Goal: Information Seeking & Learning: Learn about a topic

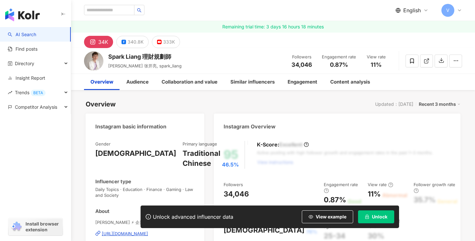
click at [34, 33] on link "AI Search" at bounding box center [22, 34] width 28 height 6
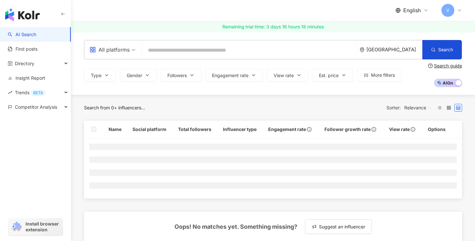
click at [197, 46] on input "search" at bounding box center [249, 50] width 210 height 12
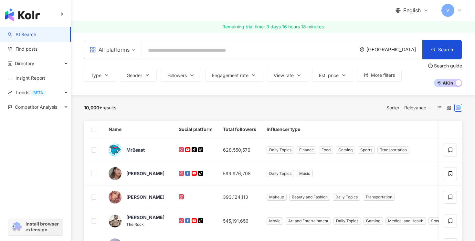
click at [397, 48] on div "United States" at bounding box center [394, 49] width 56 height 5
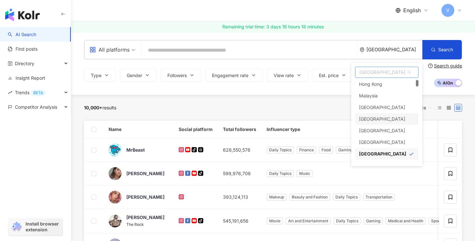
click at [365, 118] on div "Vietnam" at bounding box center [382, 119] width 46 height 12
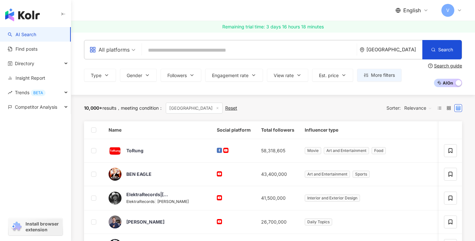
click at [227, 48] on input "search" at bounding box center [249, 50] width 210 height 12
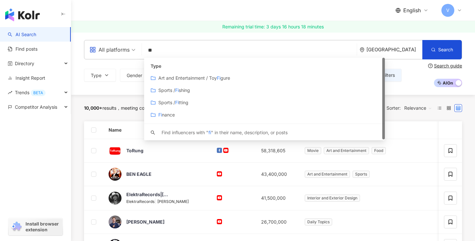
type input "*"
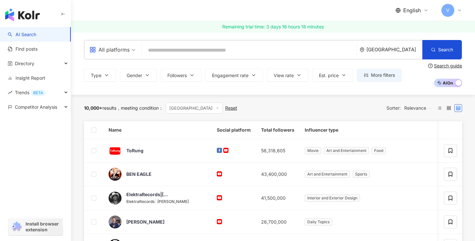
click at [298, 49] on input "search" at bounding box center [249, 50] width 210 height 12
type input "*******"
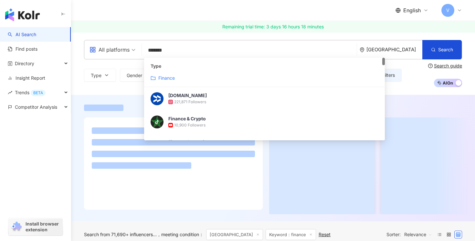
click at [172, 77] on mark "Finance" at bounding box center [166, 77] width 16 height 5
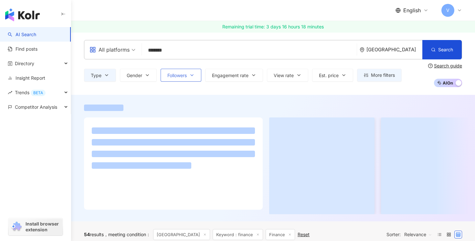
click at [178, 74] on span "Followers" at bounding box center [176, 75] width 19 height 5
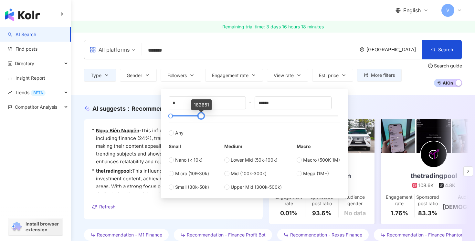
type input "******"
drag, startPoint x: 338, startPoint y: 116, endPoint x: 200, endPoint y: 114, distance: 138.0
click at [200, 114] on div at bounding box center [200, 116] width 4 height 4
click at [89, 89] on div "All platforms ******* Vietnam Search customizedTag 4aa97ec4-186b-4538-9cc3-3dfd…" at bounding box center [273, 63] width 404 height 63
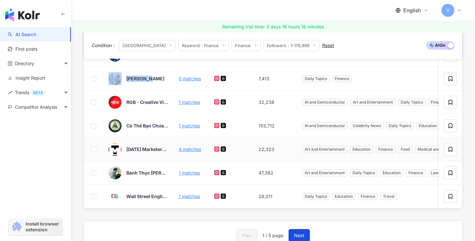
scroll to position [371, 0]
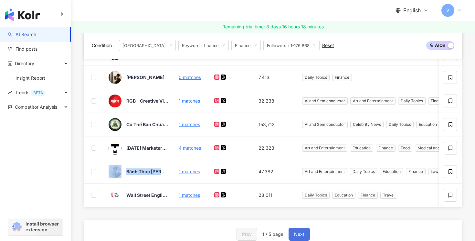
click at [305, 236] on button "Next" at bounding box center [298, 234] width 21 height 13
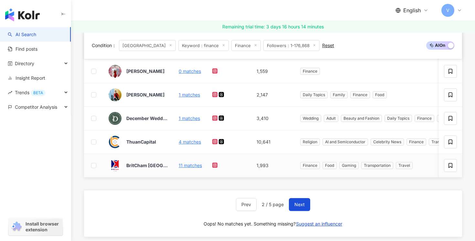
scroll to position [409, 0]
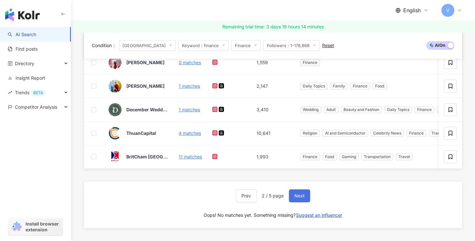
click at [300, 194] on span "Next" at bounding box center [299, 196] width 10 height 5
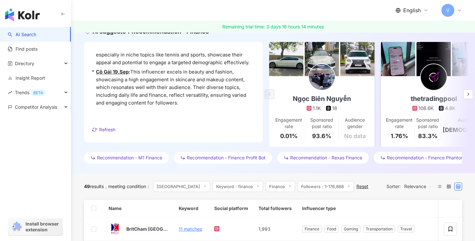
scroll to position [77, 0]
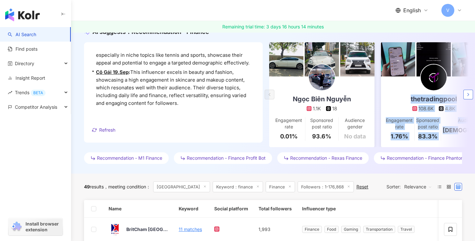
click at [468, 94] on polyline "button" at bounding box center [467, 94] width 1 height 3
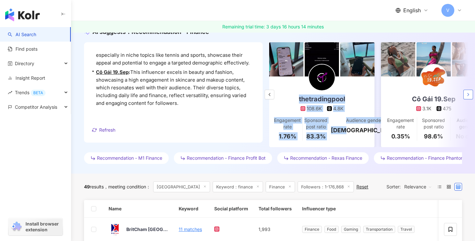
click at [468, 94] on polyline "button" at bounding box center [467, 94] width 1 height 3
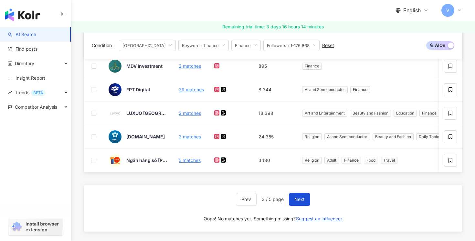
scroll to position [410, 0]
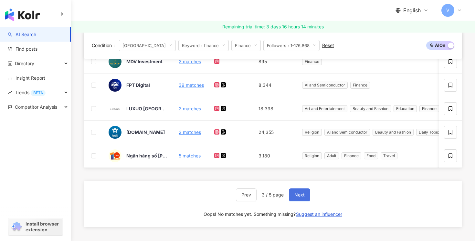
click at [297, 194] on span "Next" at bounding box center [299, 195] width 10 height 5
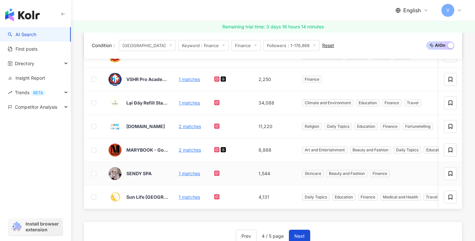
scroll to position [386, 0]
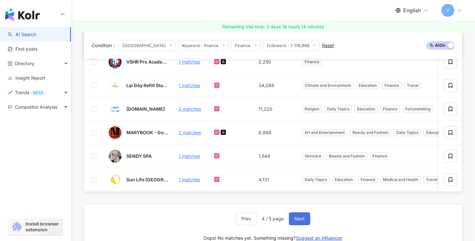
click at [301, 220] on span "Next" at bounding box center [299, 218] width 10 height 5
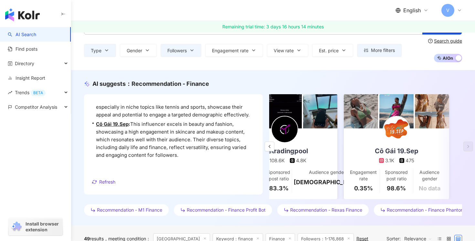
scroll to position [0, 0]
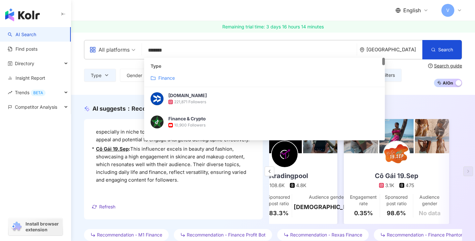
drag, startPoint x: 183, startPoint y: 54, endPoint x: 126, endPoint y: 52, distance: 57.2
click at [126, 52] on div "All platforms ******* Vietnam Search customizedTag 4aa97ec4-186b-4538-9cc3-3dfd…" at bounding box center [273, 49] width 378 height 19
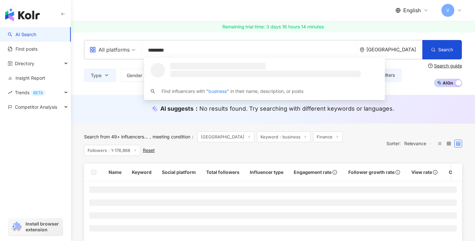
type input "********"
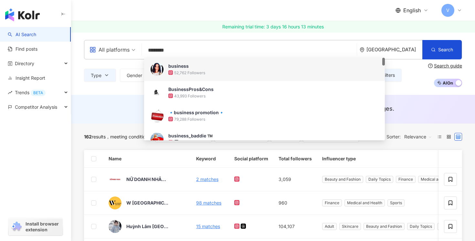
click at [200, 48] on input "********" at bounding box center [249, 50] width 210 height 12
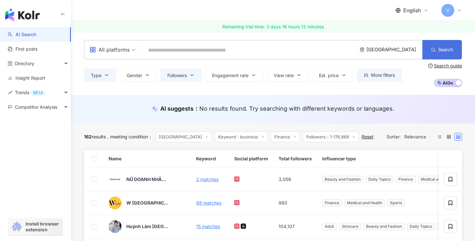
click at [448, 46] on button "Search" at bounding box center [441, 49] width 39 height 19
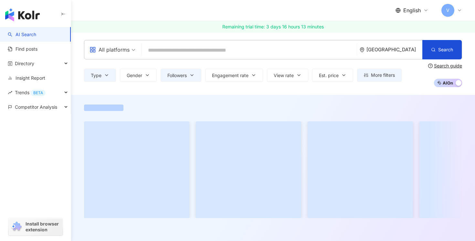
click at [269, 51] on input "search" at bounding box center [249, 50] width 210 height 12
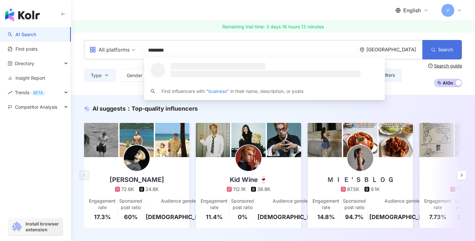
type input "********"
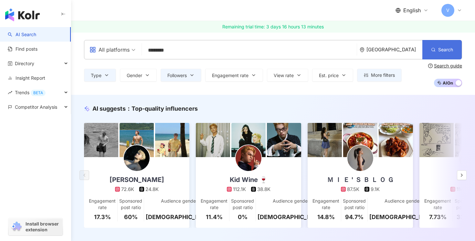
click at [457, 48] on button "Search" at bounding box center [441, 49] width 39 height 19
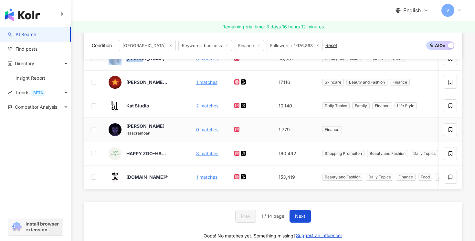
scroll to position [285, 0]
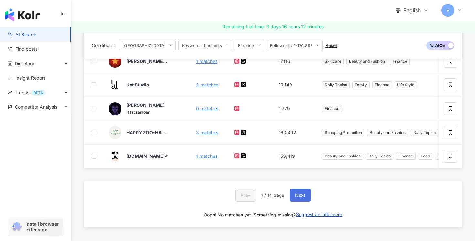
click at [299, 196] on span "Next" at bounding box center [300, 195] width 10 height 5
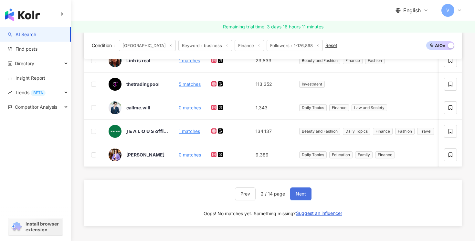
click at [302, 194] on span "Next" at bounding box center [301, 194] width 10 height 5
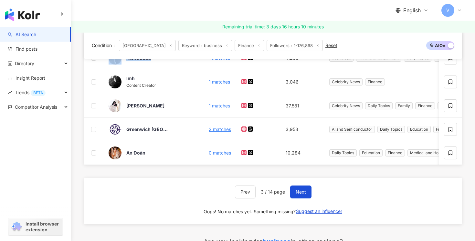
scroll to position [290, 0]
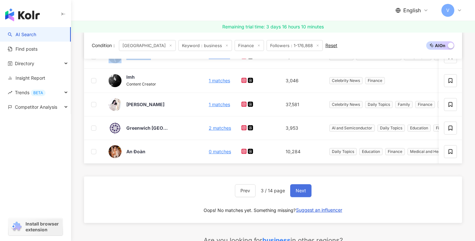
click at [303, 192] on span "Next" at bounding box center [301, 190] width 10 height 5
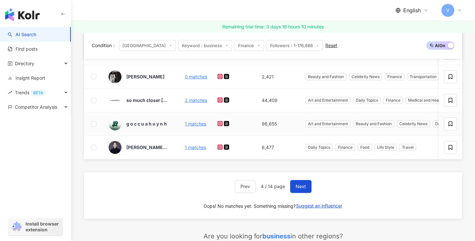
scroll to position [297, 0]
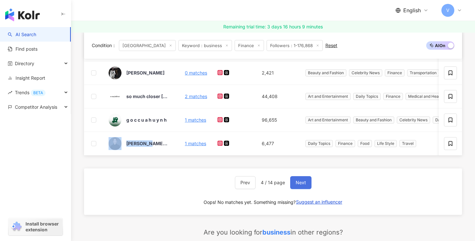
click at [299, 182] on span "Next" at bounding box center [301, 182] width 10 height 5
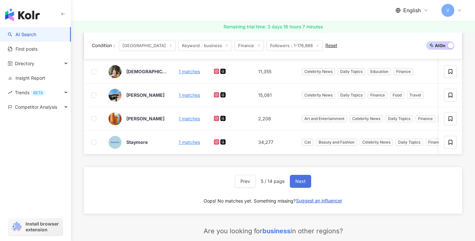
click at [305, 182] on span "Next" at bounding box center [300, 181] width 10 height 5
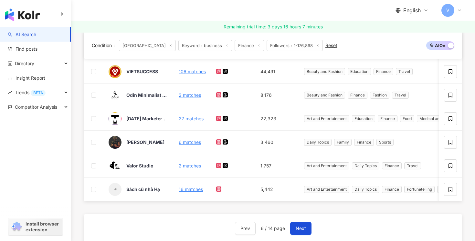
scroll to position [267, 0]
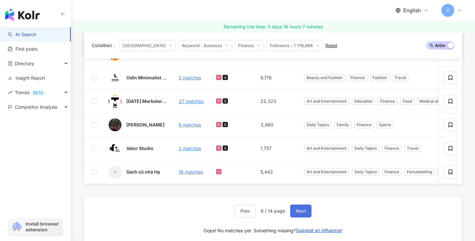
click at [296, 207] on button "Next" at bounding box center [300, 211] width 21 height 13
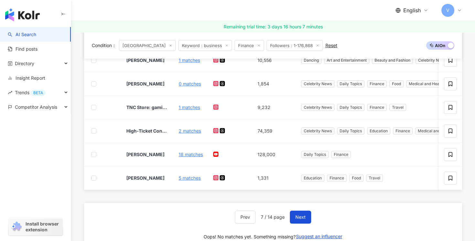
scroll to position [259, 0]
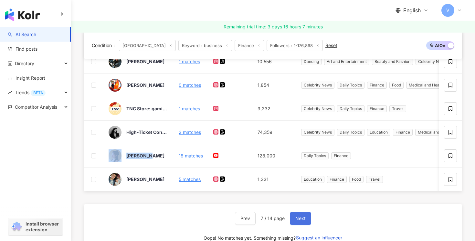
click at [303, 219] on span "Next" at bounding box center [300, 218] width 10 height 5
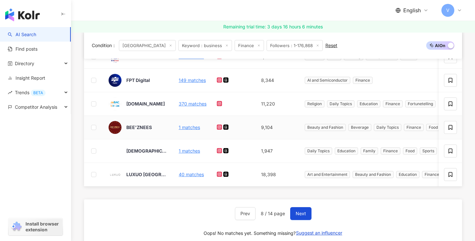
scroll to position [291, 0]
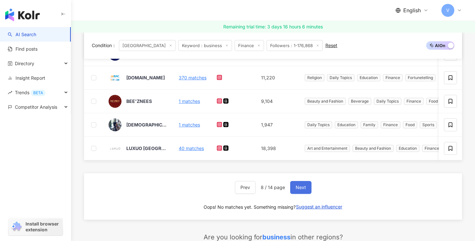
click at [301, 186] on span "Next" at bounding box center [301, 187] width 10 height 5
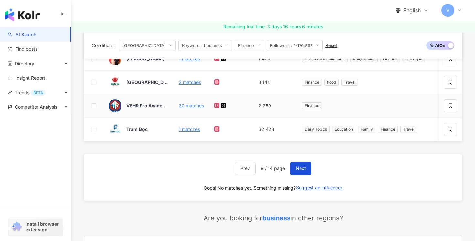
scroll to position [310, 0]
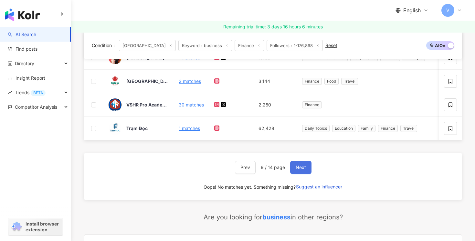
click at [299, 167] on span "Next" at bounding box center [301, 167] width 10 height 5
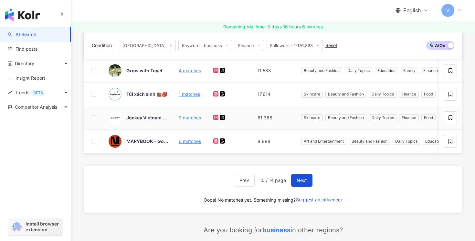
scroll to position [304, 0]
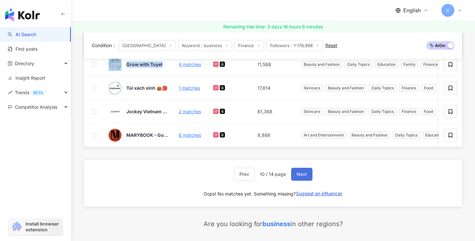
click at [302, 174] on span "Next" at bounding box center [302, 174] width 10 height 5
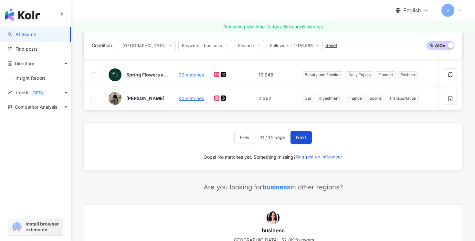
scroll to position [345, 0]
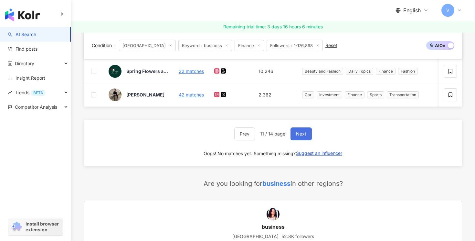
click at [302, 131] on span "Next" at bounding box center [301, 133] width 10 height 5
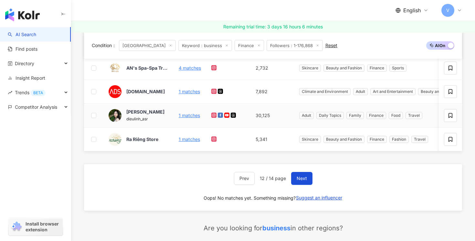
scroll to position [300, 0]
click at [305, 177] on span "Next" at bounding box center [302, 178] width 10 height 5
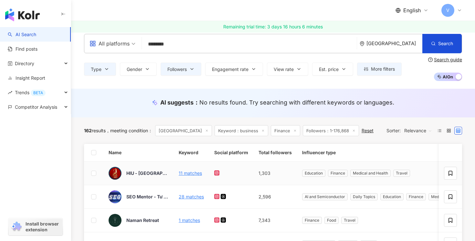
scroll to position [0, 0]
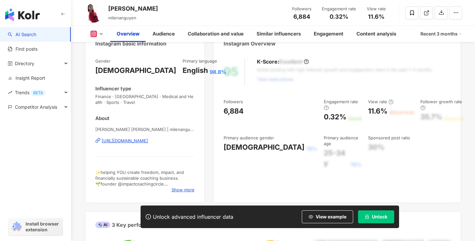
scroll to position [85, 0]
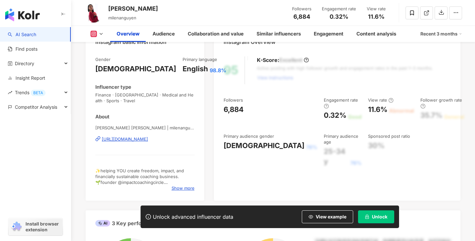
click at [144, 140] on div "https://www.instagram.com/milenanguyen/" at bounding box center [125, 139] width 46 height 6
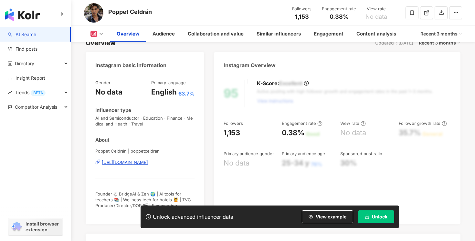
scroll to position [62, 0]
click at [122, 161] on div "https://www.instagram.com/poppetceldran/" at bounding box center [125, 162] width 46 height 6
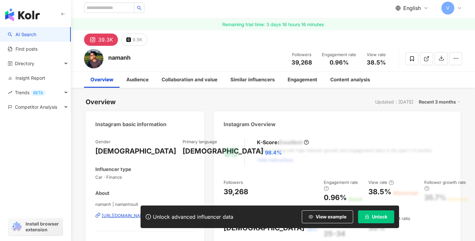
scroll to position [45, 0]
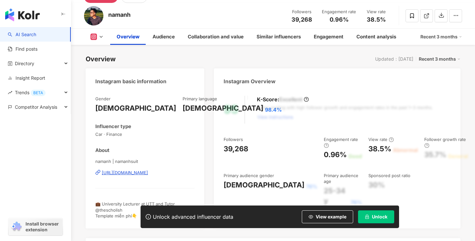
click at [125, 173] on div "https://www.instagram.com/namanhsuit/" at bounding box center [125, 173] width 46 height 6
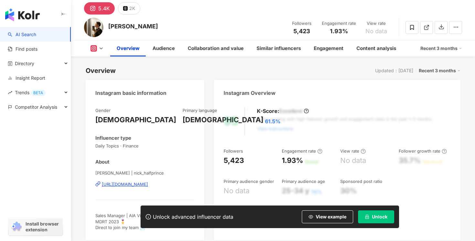
scroll to position [46, 0]
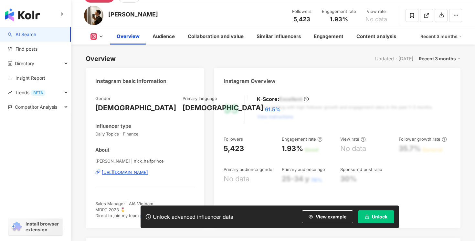
click at [124, 173] on div "https://www.instagram.com/nick_halfprince/" at bounding box center [125, 173] width 46 height 6
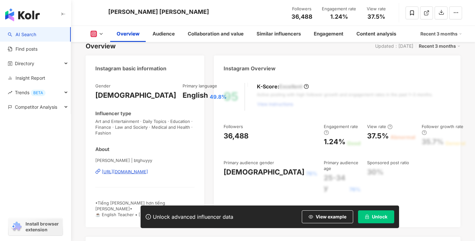
scroll to position [58, 0]
click at [125, 170] on div "https://www.instagram.com/btghuyyy/" at bounding box center [125, 172] width 46 height 6
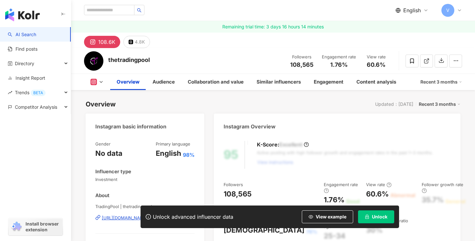
scroll to position [68, 0]
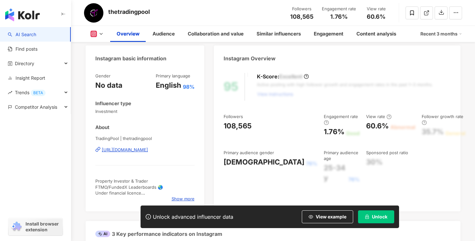
click at [121, 149] on div "https://www.instagram.com/thetradingpool/" at bounding box center [125, 150] width 46 height 6
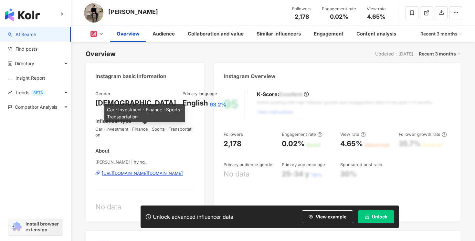
scroll to position [51, 0]
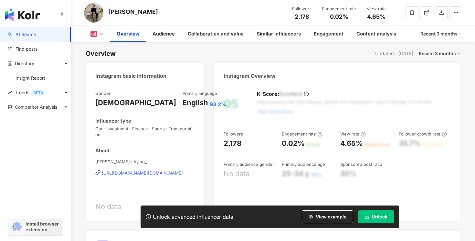
click at [111, 173] on div "https://www.instagram.com/hy.nq_/" at bounding box center [142, 173] width 81 height 6
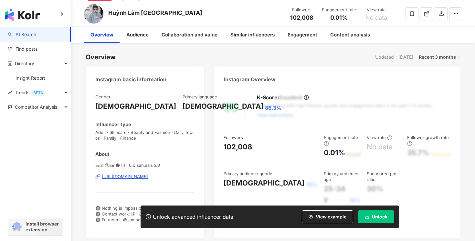
scroll to position [52, 0]
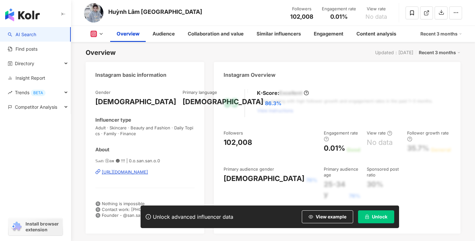
click at [148, 171] on div "https://www.instagram.com/0.o.san.san.o.0/" at bounding box center [125, 172] width 46 height 6
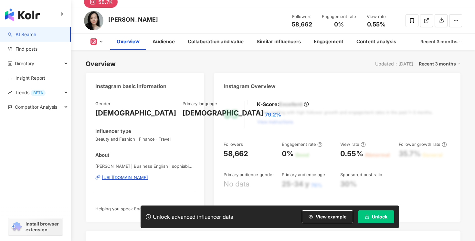
scroll to position [43, 0]
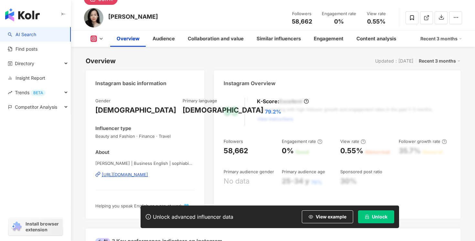
click at [148, 174] on div "[URL][DOMAIN_NAME]" at bounding box center [125, 175] width 46 height 6
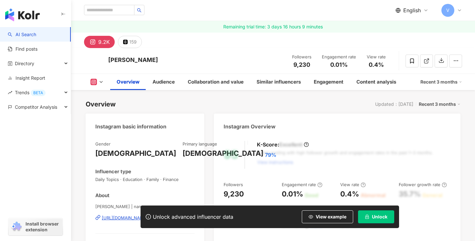
scroll to position [46, 0]
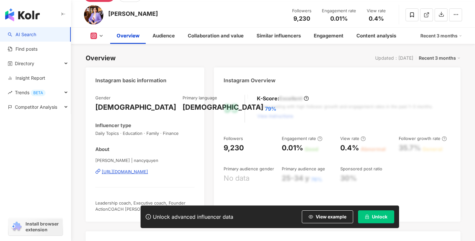
click at [128, 172] on div "[URL][DOMAIN_NAME]" at bounding box center [125, 172] width 46 height 6
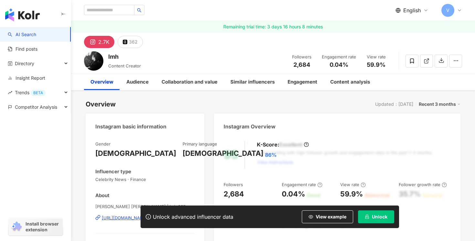
scroll to position [45, 0]
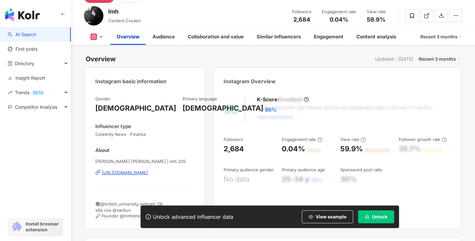
click at [136, 170] on div "https://www.instagram.com/lmh.205/" at bounding box center [125, 173] width 46 height 6
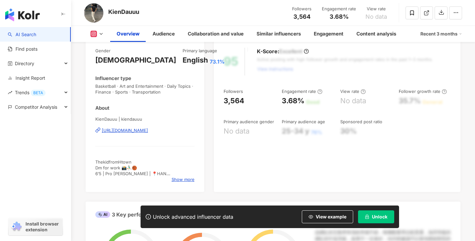
scroll to position [106, 0]
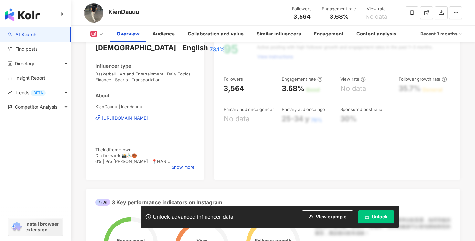
click at [141, 118] on div "https://www.instagram.com/kiendauuu/" at bounding box center [125, 118] width 46 height 6
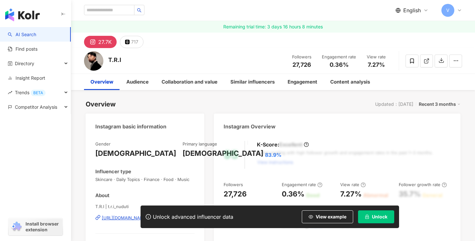
scroll to position [16, 0]
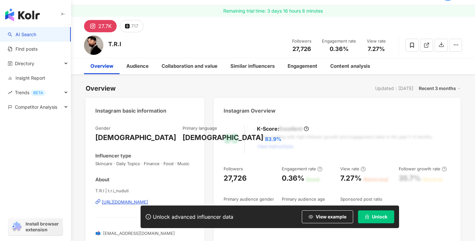
click at [118, 199] on div "https://www.instagram.com/t.r.i_nuduti/" at bounding box center [125, 202] width 46 height 6
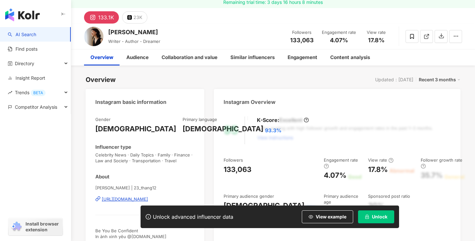
scroll to position [27, 0]
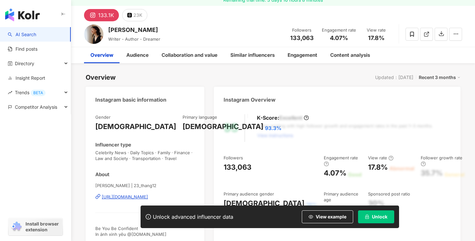
click at [122, 197] on div "https://www.instagram.com/23_thang12/" at bounding box center [125, 197] width 46 height 6
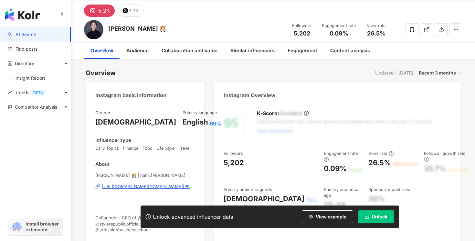
scroll to position [34, 0]
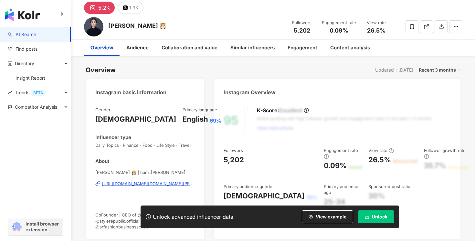
click at [126, 183] on div "[URL][DOMAIN_NAME][DOMAIN_NAME][PERSON_NAME]" at bounding box center [148, 184] width 93 height 6
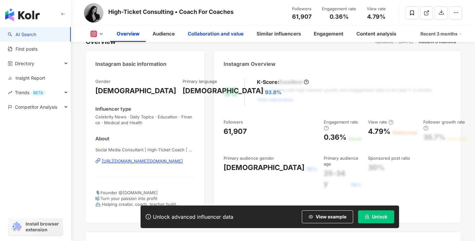
scroll to position [67, 0]
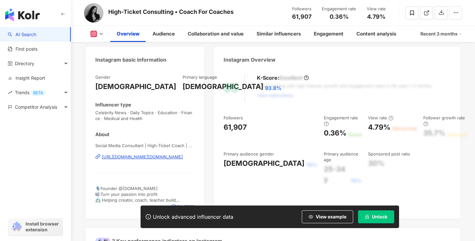
click at [151, 158] on div "[URL][DOMAIN_NAME][DOMAIN_NAME]" at bounding box center [142, 157] width 81 height 6
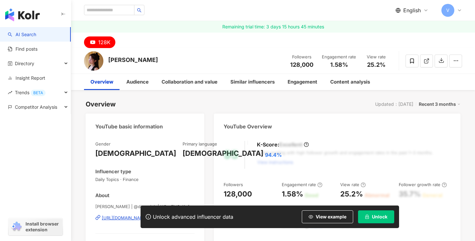
scroll to position [79, 0]
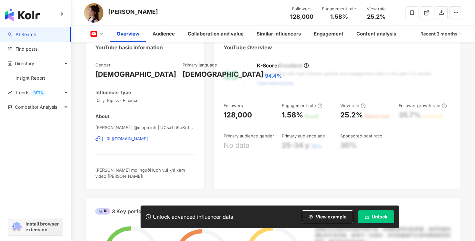
click at [123, 138] on div "https://www.youtube.com/channel/UCsxTLt6eKufLmISKhXHcWOQ" at bounding box center [125, 139] width 46 height 6
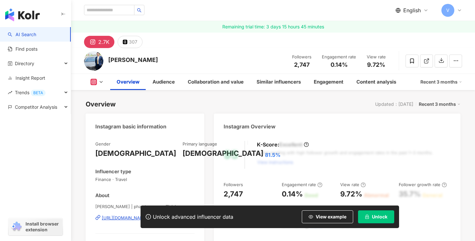
scroll to position [75, 0]
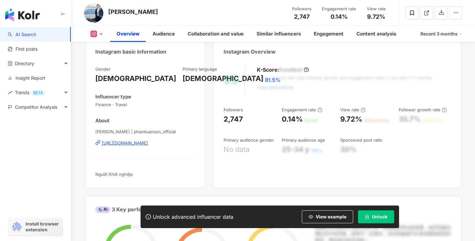
click at [127, 143] on div "https://www.instagram.com/phamtuanson_official/" at bounding box center [125, 143] width 46 height 6
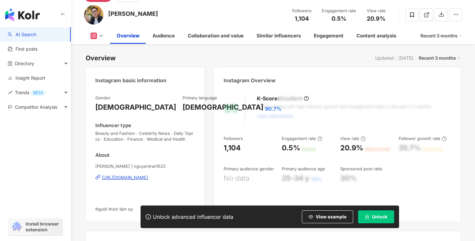
scroll to position [50, 0]
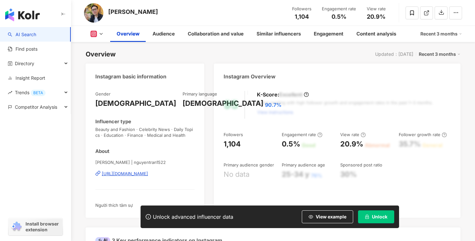
click at [120, 174] on div "https://www.instagram.com/nguyentran1522/" at bounding box center [125, 174] width 46 height 6
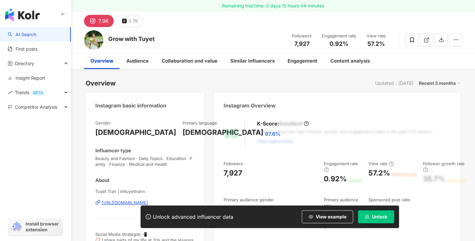
scroll to position [31, 0]
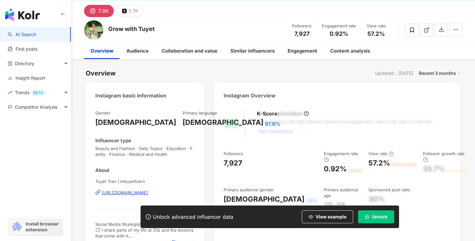
click at [121, 193] on div "[URL][DOMAIN_NAME]" at bounding box center [125, 193] width 46 height 6
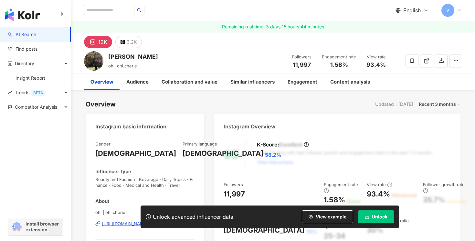
scroll to position [26, 0]
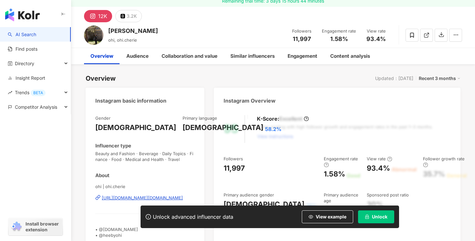
click at [114, 197] on div "[URL][DOMAIN_NAME][DOMAIN_NAME]" at bounding box center [142, 198] width 81 height 6
